Goal: Use online tool/utility: Utilize a website feature to perform a specific function

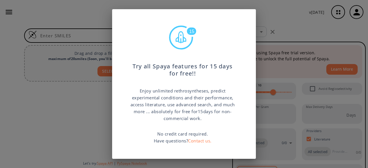
scroll to position [35, 0]
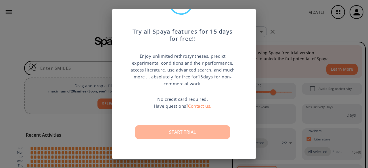
click at [207, 129] on button "Start trial" at bounding box center [182, 132] width 95 height 14
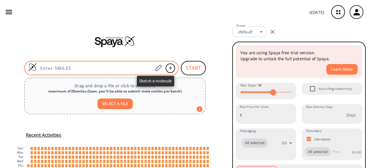
click at [161, 68] on div at bounding box center [158, 68] width 10 height 13
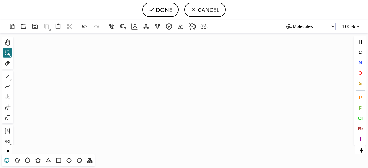
click at [8, 163] on icon at bounding box center [6, 160] width 7 height 7
click at [93, 102] on icon "Created with [PERSON_NAME] 2.3.0" at bounding box center [184, 93] width 337 height 121
click at [17, 161] on icon at bounding box center [17, 160] width 7 height 7
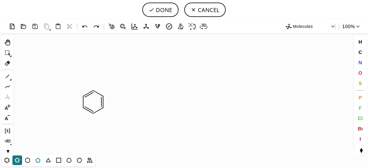
click at [41, 160] on icon at bounding box center [37, 160] width 7 height 7
click at [7, 77] on icon at bounding box center [7, 76] width 7 height 7
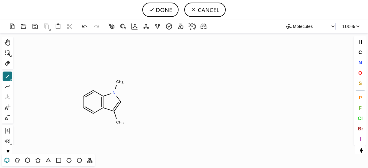
click at [7, 162] on icon at bounding box center [6, 160] width 3 height 3
click at [7, 76] on icon at bounding box center [7, 76] width 7 height 7
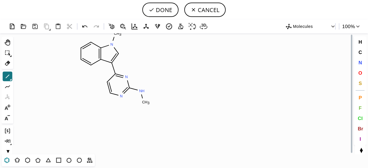
click at [7, 161] on icon at bounding box center [6, 160] width 7 height 7
click at [142, 106] on icon "Created with [PERSON_NAME] 2.3.0 C H 3 N H N C H 3 N N" at bounding box center [184, 93] width 337 height 121
click at [6, 79] on icon at bounding box center [7, 76] width 7 height 7
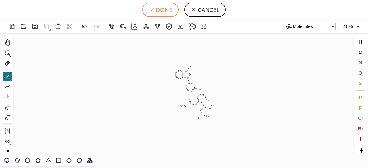
click at [160, 9] on button "DONE" at bounding box center [160, 10] width 36 height 14
type input "C1C=CC2C(C3C=CN=C(NC4C=C(NC(=O)C=C)C(N(C)CN(C)C)=C(OC)C=4)N=3)=CN(C)C=2C=1"
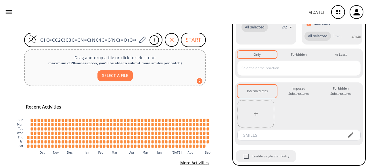
scroll to position [25, 0]
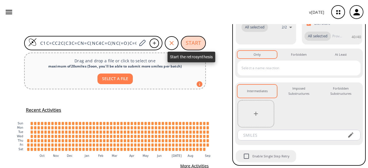
click at [191, 44] on button "START" at bounding box center [193, 43] width 25 height 14
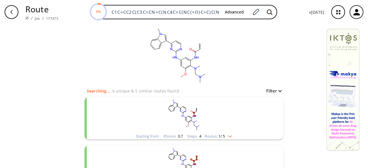
click at [147, 123] on rect "clusters" at bounding box center [184, 115] width 150 height 36
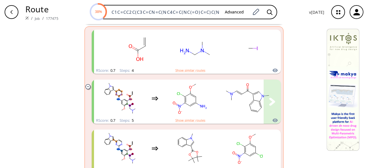
scroll to position [134, 0]
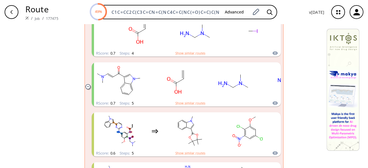
click at [87, 87] on icon "clusters" at bounding box center [87, 87] width 1 height 0
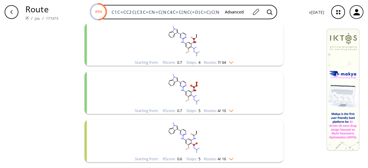
scroll to position [0, 0]
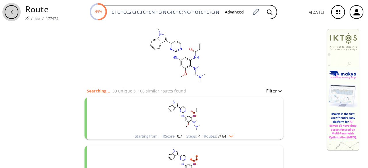
click at [9, 13] on icon "button" at bounding box center [11, 12] width 5 height 5
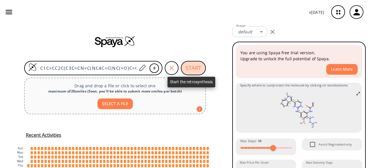
click at [191, 70] on button "START" at bounding box center [193, 68] width 25 height 14
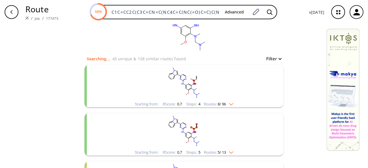
scroll to position [35, 0]
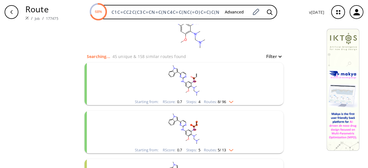
click at [278, 58] on button "Filter" at bounding box center [272, 56] width 18 height 4
click at [278, 58] on div at bounding box center [184, 84] width 368 height 168
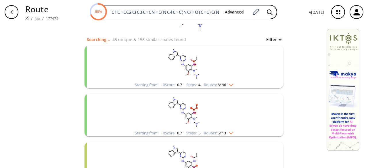
scroll to position [52, 0]
click at [194, 110] on rect "clusters" at bounding box center [184, 112] width 150 height 36
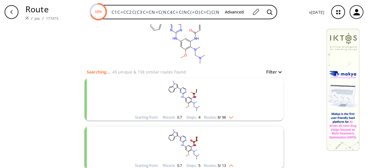
scroll to position [19, 0]
click at [172, 96] on rect "clusters" at bounding box center [184, 97] width 150 height 36
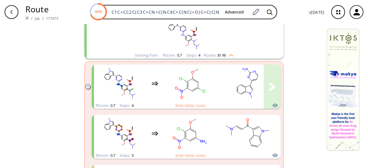
scroll to position [81, 0]
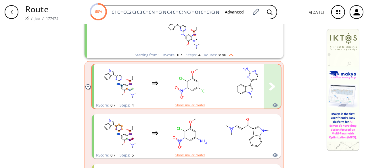
click at [164, 91] on rect "clusters" at bounding box center [190, 83] width 52 height 36
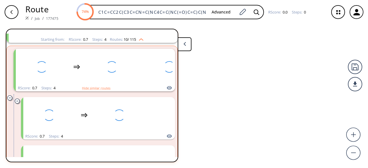
scroll to position [61, 0]
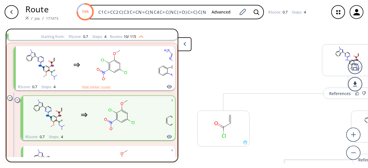
click at [189, 48] on button at bounding box center [185, 44] width 14 height 14
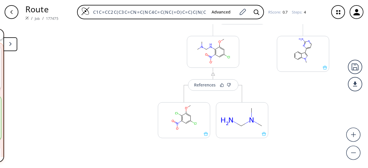
scroll to position [208, 0]
click at [219, 83] on div at bounding box center [226, 85] width 14 height 4
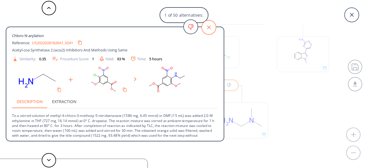
click at [206, 26] on icon at bounding box center [209, 27] width 14 height 14
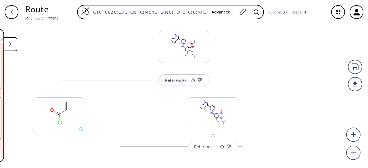
scroll to position [13, 0]
click at [176, 85] on button "References" at bounding box center [184, 81] width 50 height 12
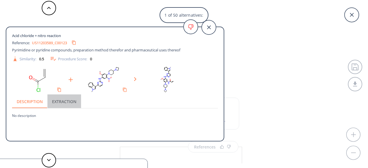
click at [68, 102] on button "Extraction" at bounding box center [64, 102] width 34 height 14
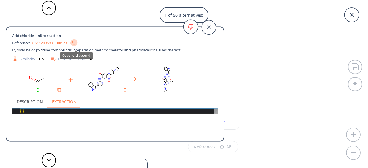
click at [73, 45] on button "Copy to clipboard" at bounding box center [74, 42] width 7 height 7
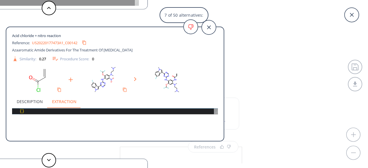
scroll to position [100, 0]
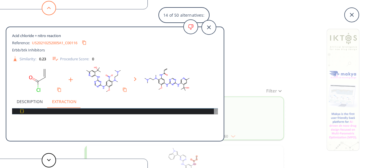
click at [46, 7] on button at bounding box center [49, 8] width 14 height 14
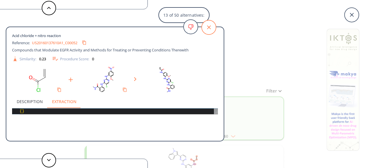
click at [210, 24] on icon at bounding box center [209, 27] width 14 height 14
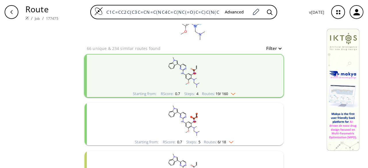
scroll to position [44, 0]
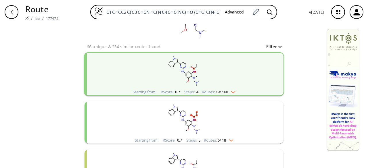
click at [148, 122] on rect "clusters" at bounding box center [184, 119] width 150 height 36
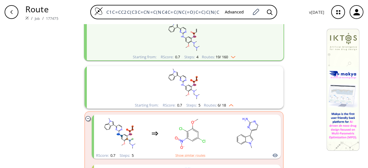
scroll to position [80, 0]
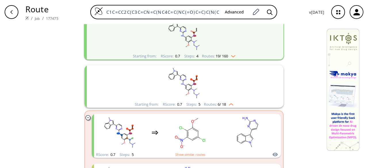
click at [173, 83] on rect "clusters" at bounding box center [184, 83] width 150 height 36
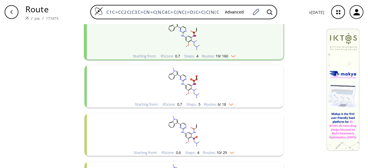
click at [173, 83] on rect "clusters" at bounding box center [184, 83] width 150 height 36
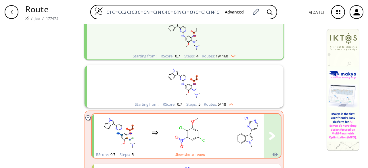
click at [211, 132] on rect "clusters" at bounding box center [190, 133] width 52 height 36
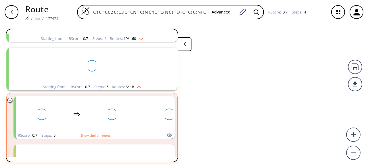
scroll to position [61, 0]
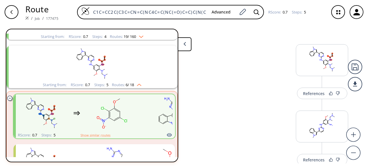
click at [182, 48] on button at bounding box center [185, 44] width 14 height 14
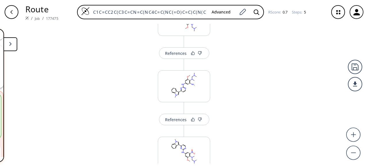
scroll to position [0, 0]
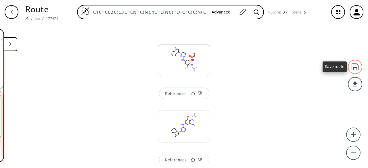
click at [355, 71] on div at bounding box center [355, 67] width 14 height 14
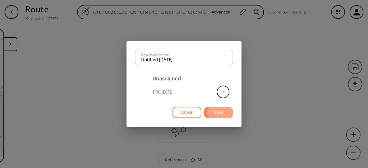
click at [209, 113] on button "Save" at bounding box center [218, 112] width 29 height 11
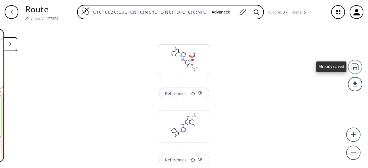
drag, startPoint x: 356, startPoint y: 71, endPoint x: 243, endPoint y: 61, distance: 113.5
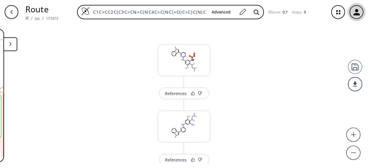
click at [358, 9] on icon "button" at bounding box center [356, 11] width 9 height 9
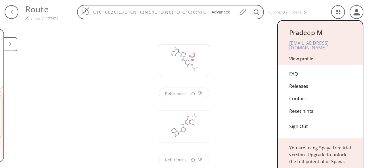
click at [305, 122] on div "Sign Out" at bounding box center [321, 125] width 62 height 15
